Goal: Task Accomplishment & Management: Use online tool/utility

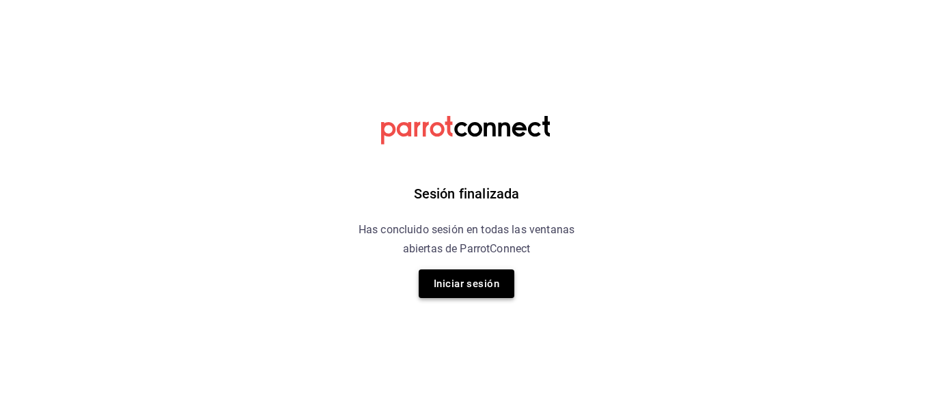
click at [470, 287] on button "Iniciar sesión" at bounding box center [467, 284] width 96 height 29
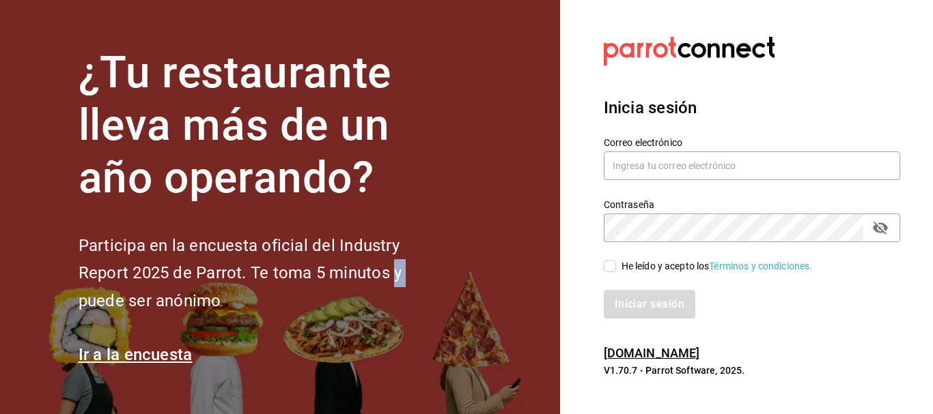
click at [470, 287] on section "¿Tu restaurante lleva más de un año operando? Participa en la encuesta oficial …" at bounding box center [280, 207] width 560 height 414
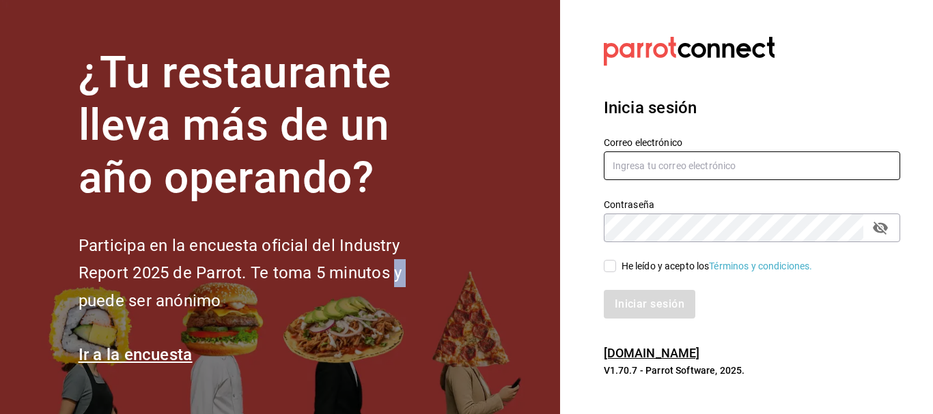
type input "[EMAIL_ADDRESS][DOMAIN_NAME]"
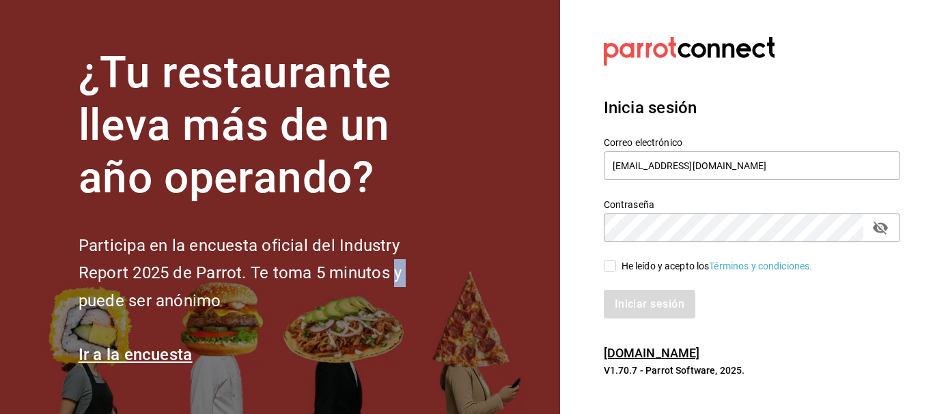
click at [614, 267] on input "He leído y acepto los Términos y condiciones." at bounding box center [610, 266] width 12 height 12
checkbox input "true"
click at [621, 301] on button "Iniciar sesión" at bounding box center [650, 304] width 93 height 29
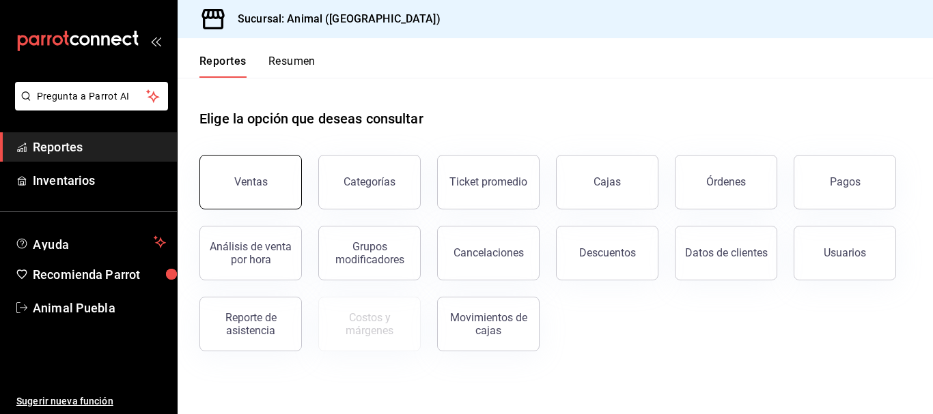
click at [261, 190] on button "Ventas" at bounding box center [250, 182] width 102 height 55
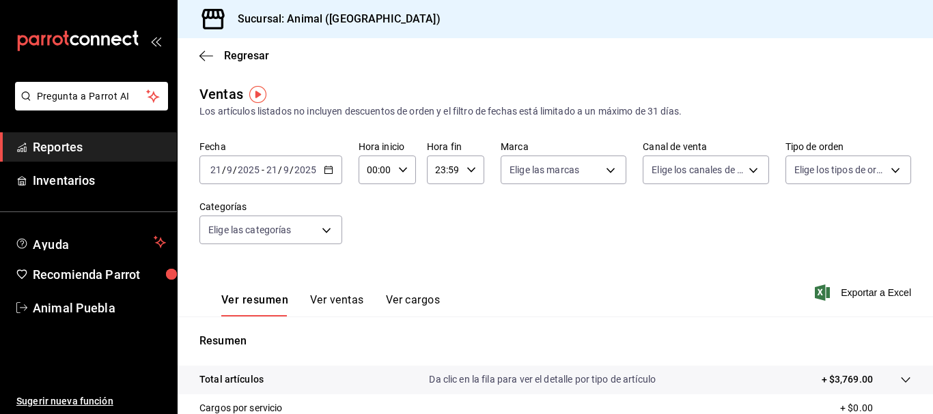
click at [331, 167] on icon "button" at bounding box center [329, 170] width 10 height 10
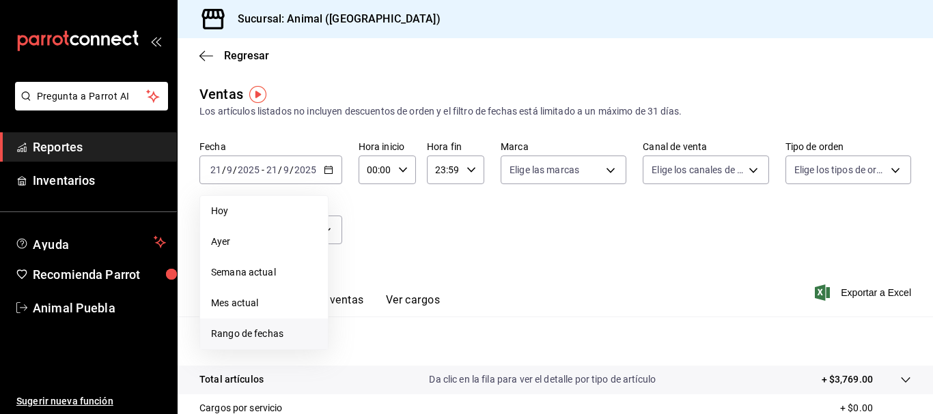
click at [274, 341] on li "Rango de fechas" at bounding box center [264, 334] width 128 height 31
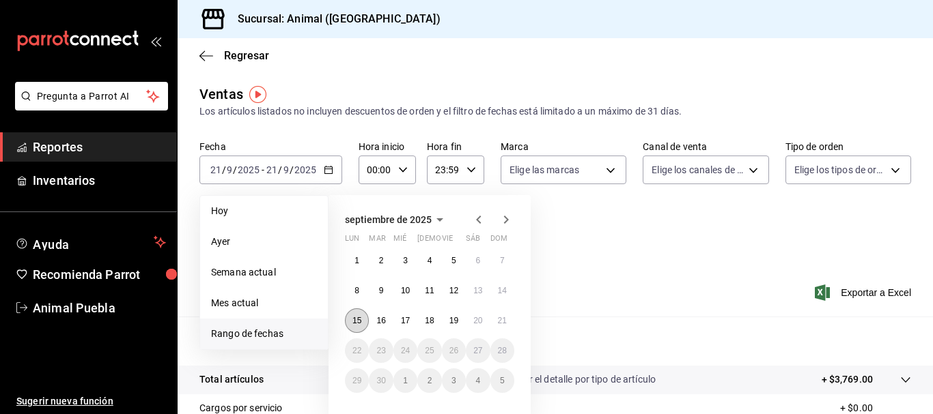
click at [350, 320] on button "15" at bounding box center [357, 321] width 24 height 25
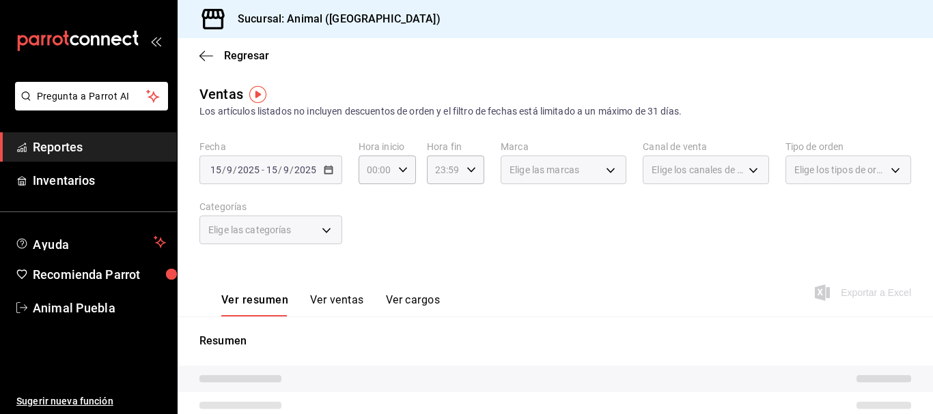
click at [330, 175] on div "2025-09-15 15 / 9 / 2025 - 2025-09-15 15 / 9 / 2025" at bounding box center [270, 170] width 143 height 29
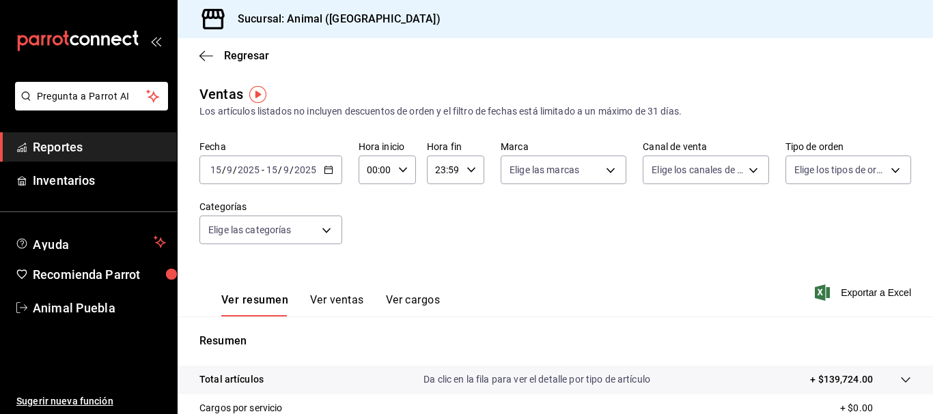
click at [331, 173] on \(Stroke\) "button" at bounding box center [328, 171] width 8 height 8
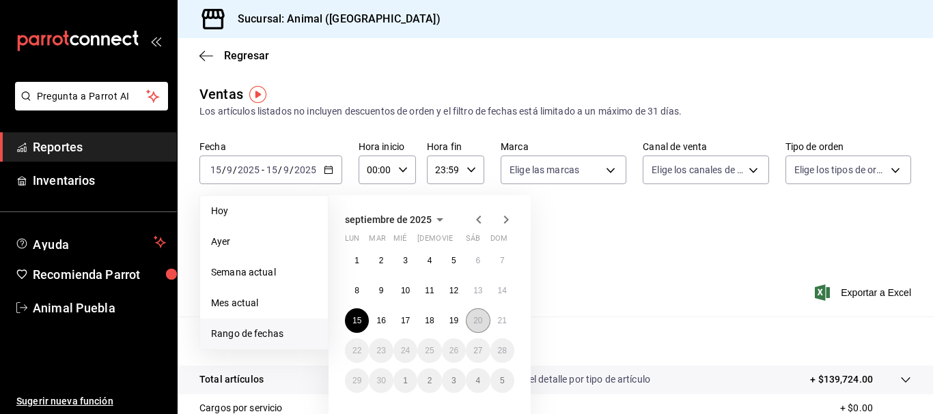
click at [483, 324] on button "20" at bounding box center [478, 321] width 24 height 25
click at [499, 328] on button "21" at bounding box center [502, 321] width 24 height 25
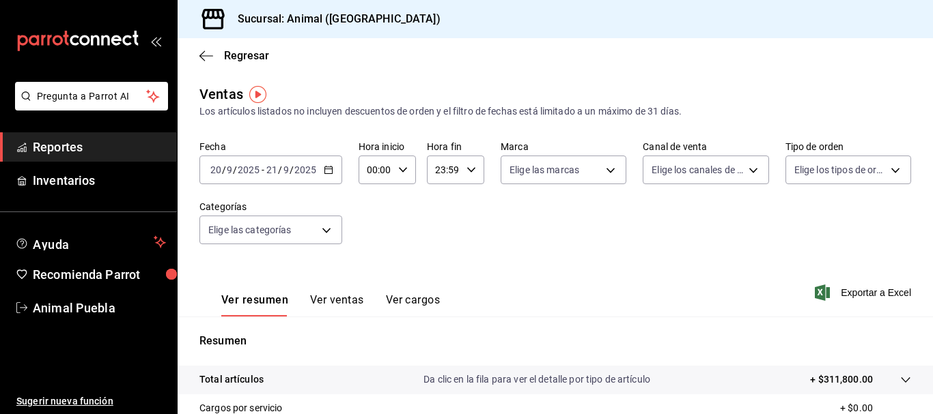
click at [372, 169] on input "00:00" at bounding box center [375, 169] width 34 height 27
click at [371, 233] on button "03" at bounding box center [371, 242] width 23 height 27
click at [369, 265] on button "05" at bounding box center [371, 272] width 23 height 27
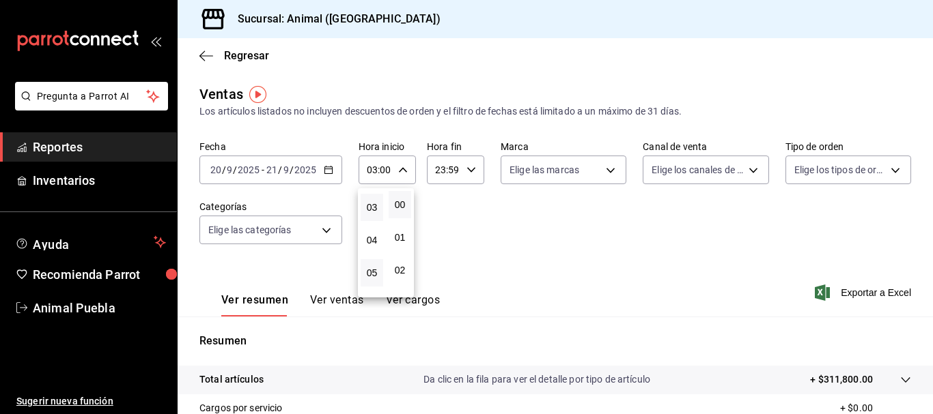
type input "05:00"
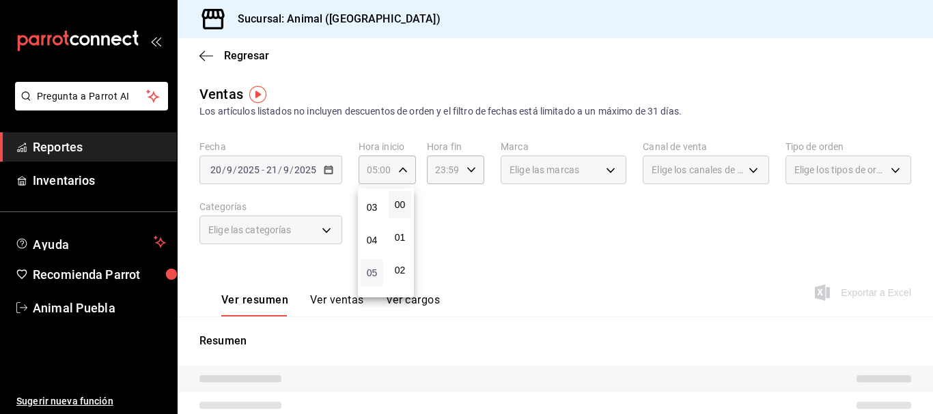
click at [369, 274] on span "05" at bounding box center [372, 273] width 6 height 11
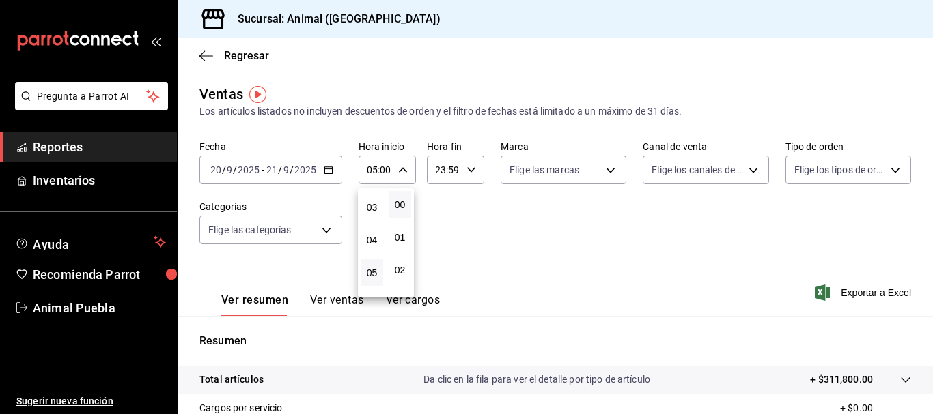
click at [442, 260] on div at bounding box center [466, 207] width 933 height 414
click at [467, 160] on div "23:59 Hora fin" at bounding box center [455, 170] width 57 height 29
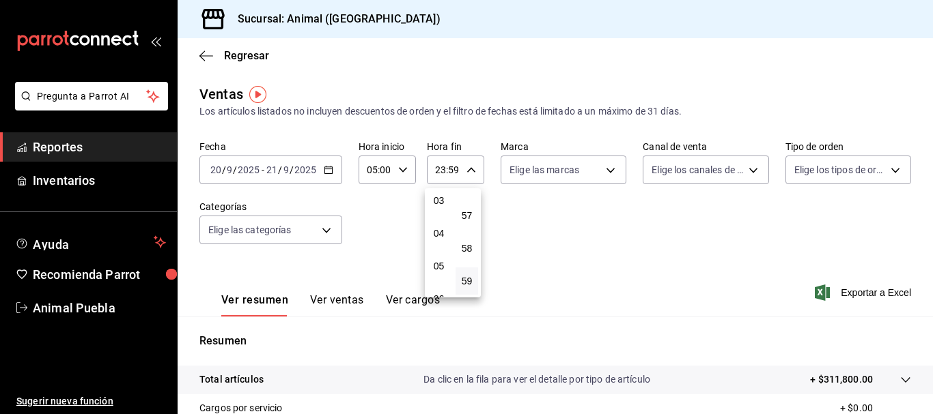
scroll to position [104, 0]
click at [436, 260] on span "05" at bounding box center [439, 264] width 6 height 11
click at [470, 208] on span "00" at bounding box center [467, 204] width 6 height 11
type input "05:00"
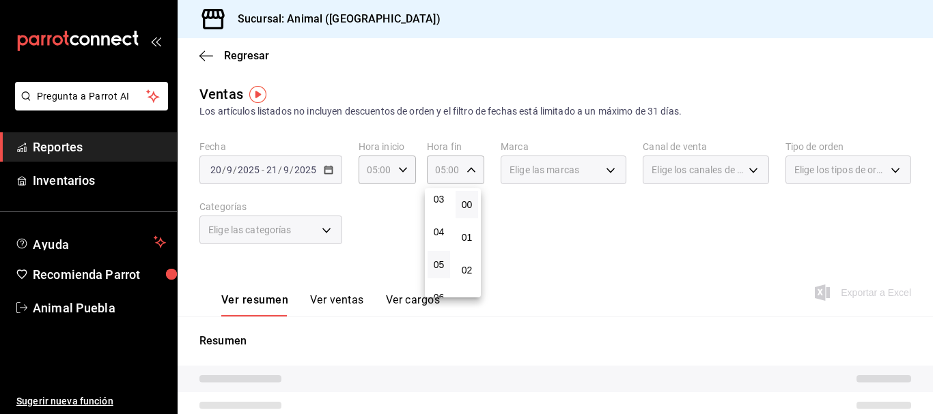
click at [565, 230] on div at bounding box center [466, 207] width 933 height 414
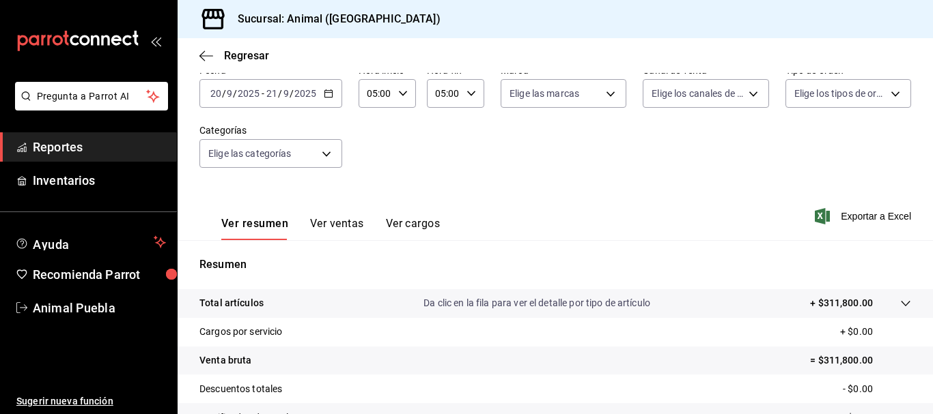
scroll to position [79, 0]
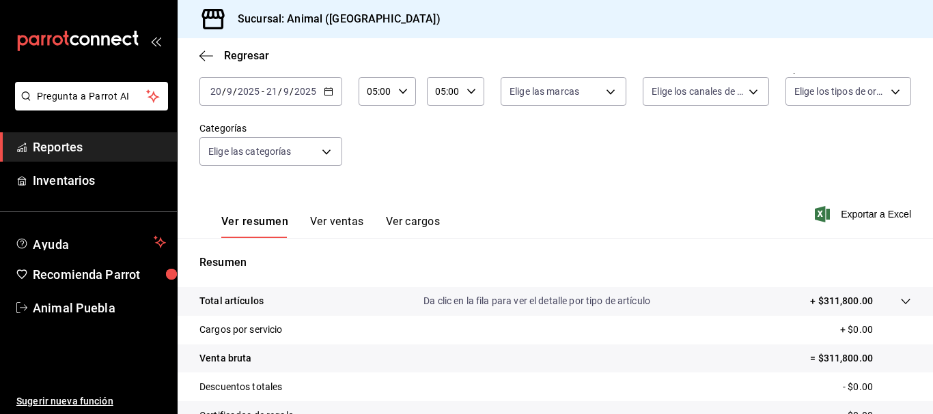
click at [324, 92] on icon "button" at bounding box center [329, 92] width 10 height 10
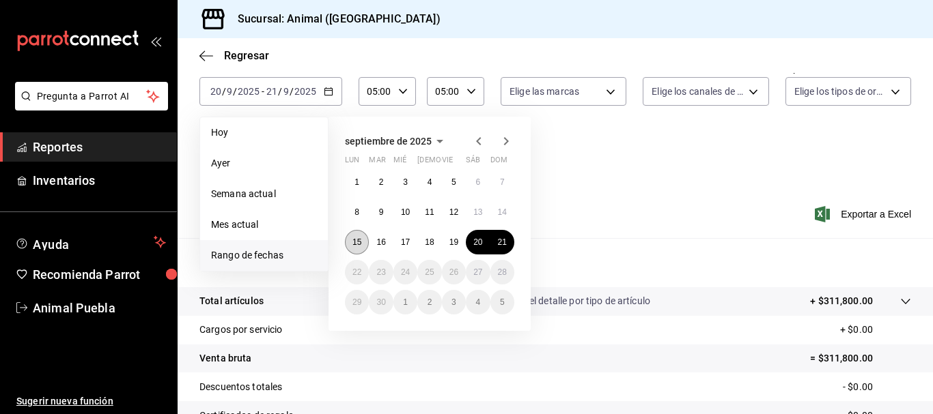
click at [350, 244] on button "15" at bounding box center [357, 242] width 24 height 25
click at [505, 249] on button "21" at bounding box center [502, 242] width 24 height 25
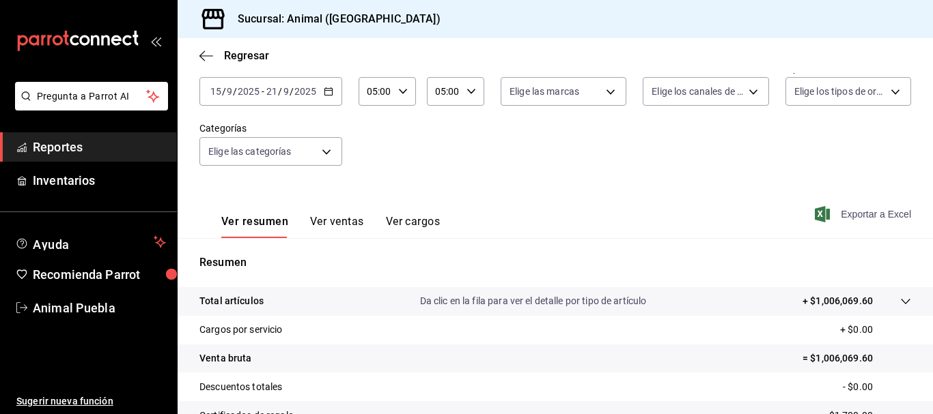
click at [845, 214] on span "Exportar a Excel" at bounding box center [864, 214] width 94 height 16
